Goal: Task Accomplishment & Management: Manage account settings

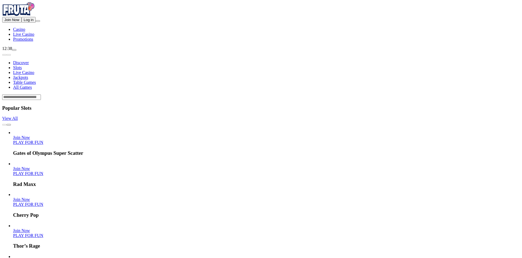
click at [34, 23] on button "Log in" at bounding box center [29, 20] width 14 height 6
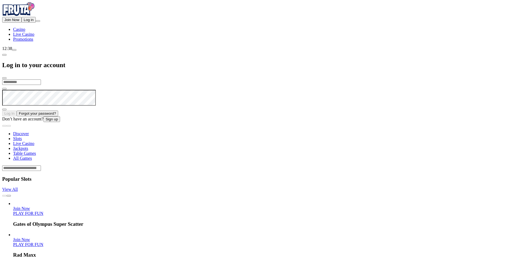
click at [41, 79] on input "email" at bounding box center [21, 81] width 39 height 5
type input "**********"
click at [2, 110] on button "Log In" at bounding box center [9, 113] width 14 height 6
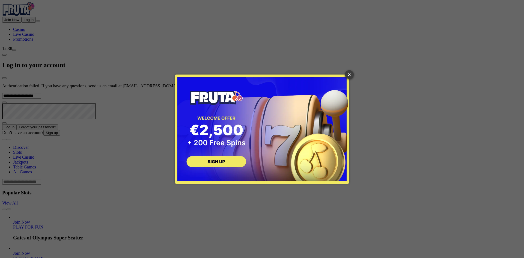
click at [348, 75] on link "×" at bounding box center [349, 74] width 9 height 9
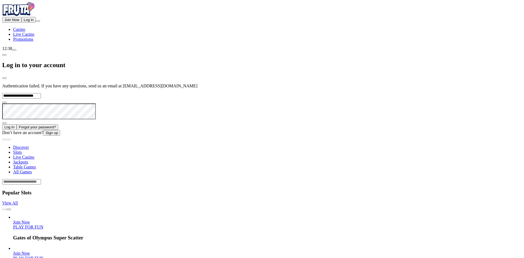
click at [4, 123] on span "eye icon" at bounding box center [4, 123] width 0 height 0
click at [4, 123] on span "eye-hide icon" at bounding box center [4, 123] width 0 height 0
click at [2, 124] on button "Log In" at bounding box center [9, 127] width 14 height 6
click at [4, 78] on span "close icon" at bounding box center [4, 78] width 0 height 0
